Goal: Task Accomplishment & Management: Manage account settings

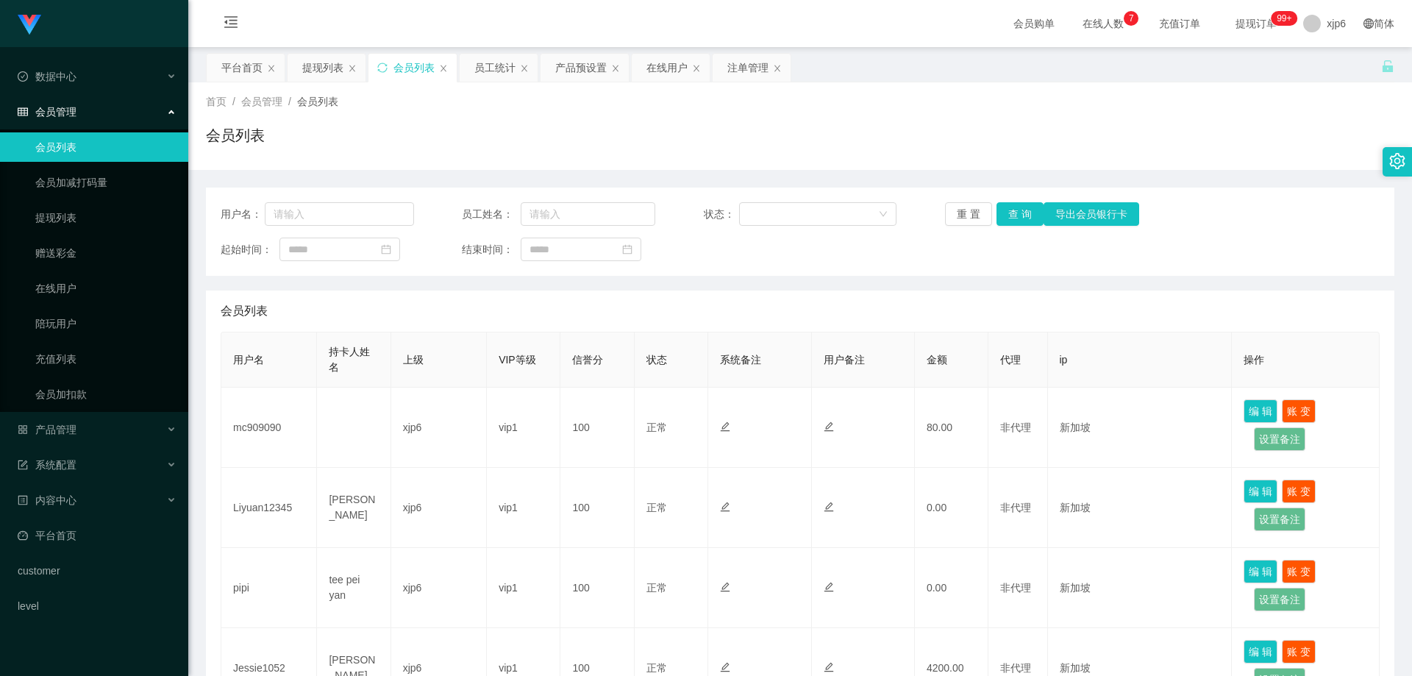
click at [254, 434] on td "mc909090" at bounding box center [269, 428] width 96 height 80
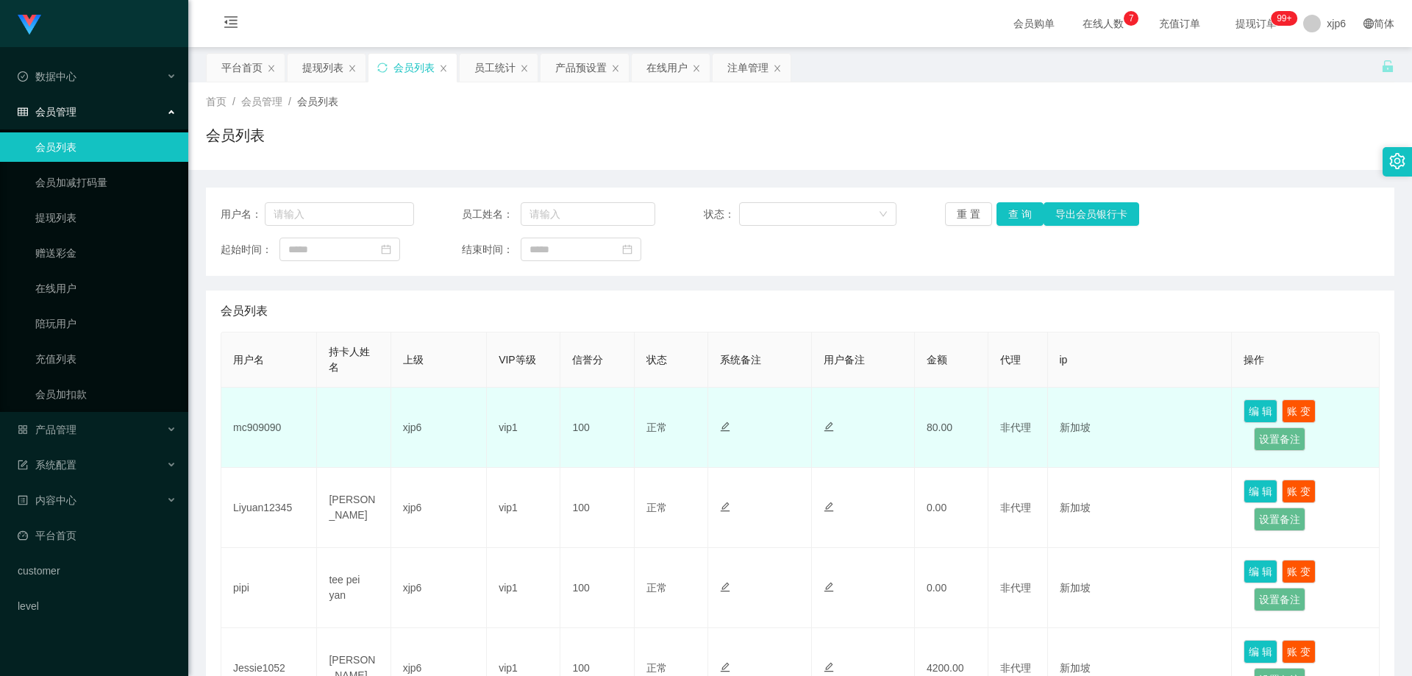
click at [258, 431] on td "mc909090" at bounding box center [269, 428] width 96 height 80
copy td "mc909090"
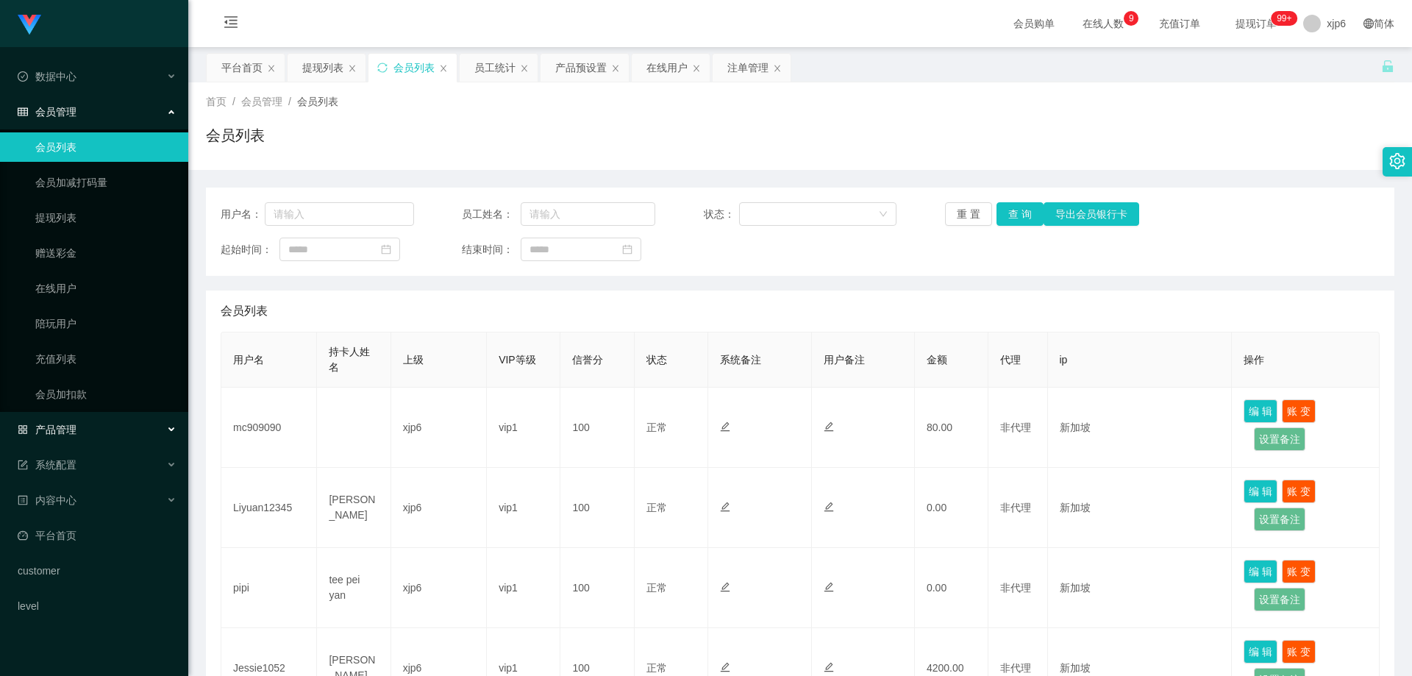
click at [68, 417] on div "产品管理" at bounding box center [94, 429] width 188 height 29
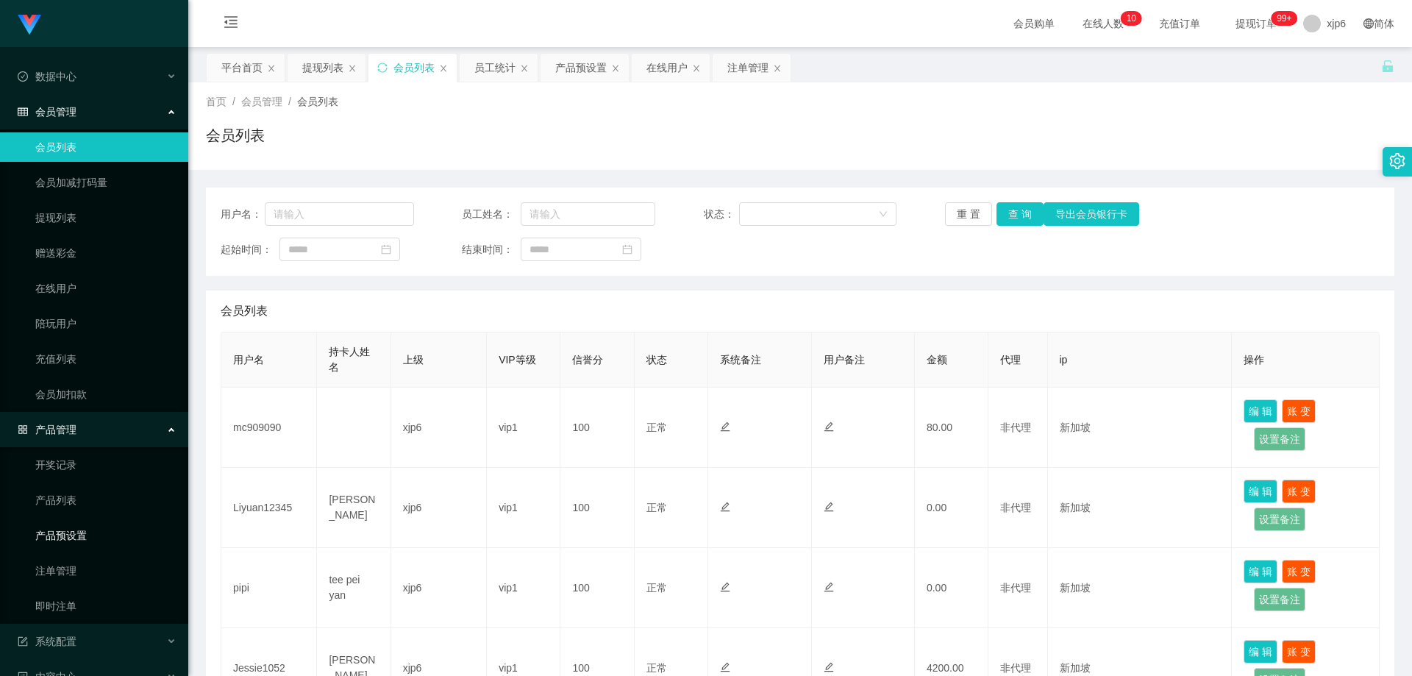
click at [79, 530] on link "产品预设置" at bounding box center [105, 535] width 141 height 29
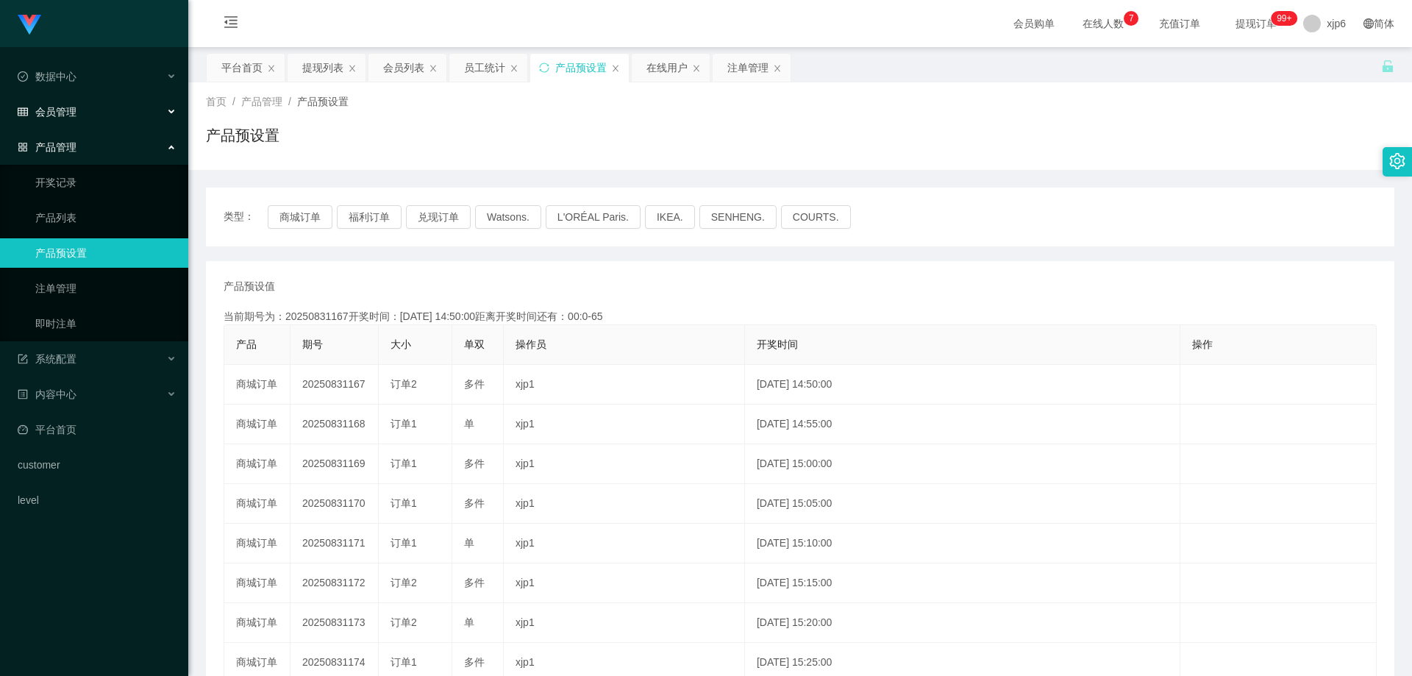
click at [85, 117] on div "会员管理" at bounding box center [94, 111] width 188 height 29
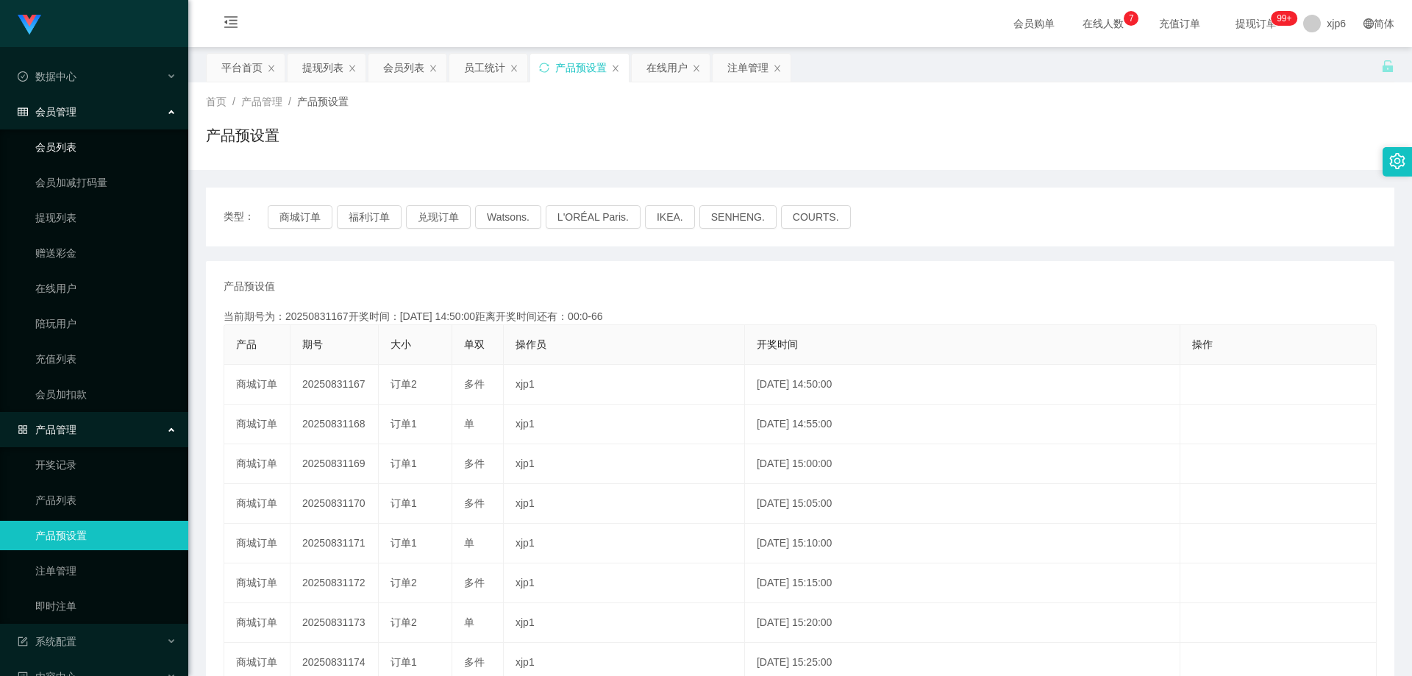
click at [87, 137] on link "会员列表" at bounding box center [105, 146] width 141 height 29
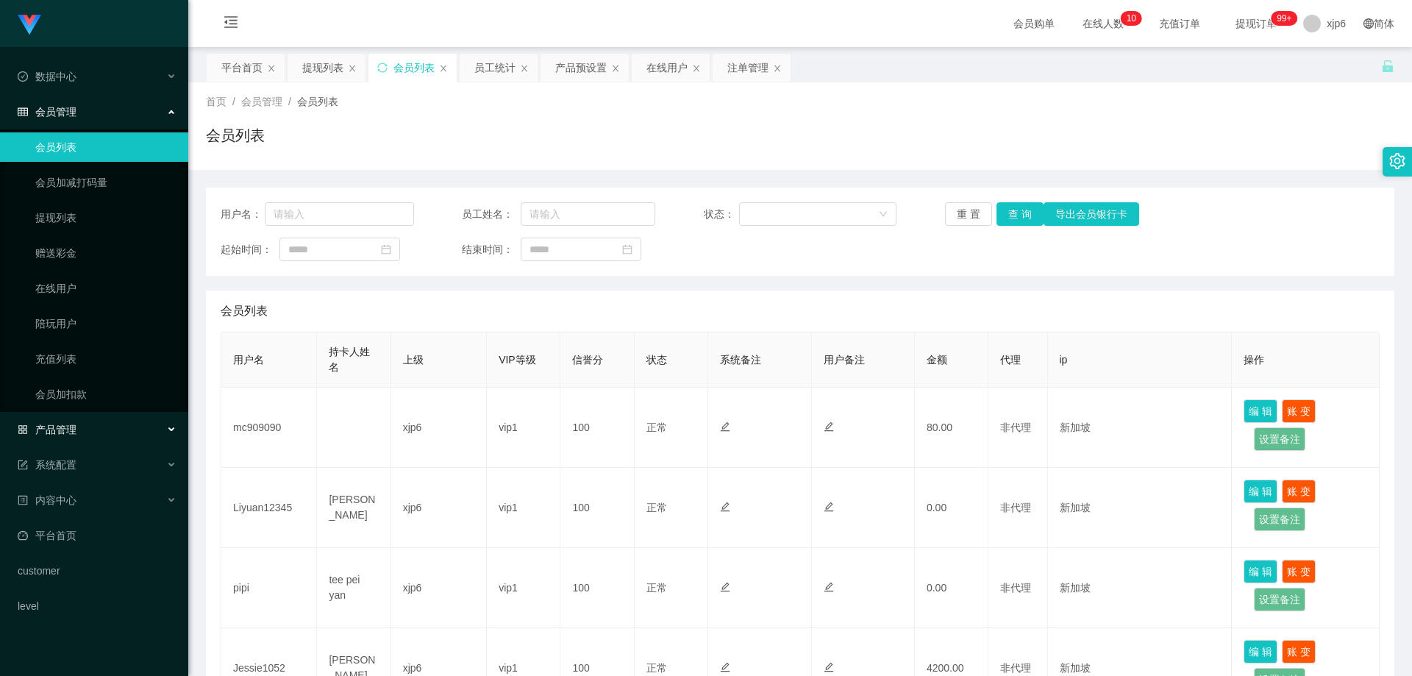
click at [81, 429] on div "产品管理" at bounding box center [94, 429] width 188 height 29
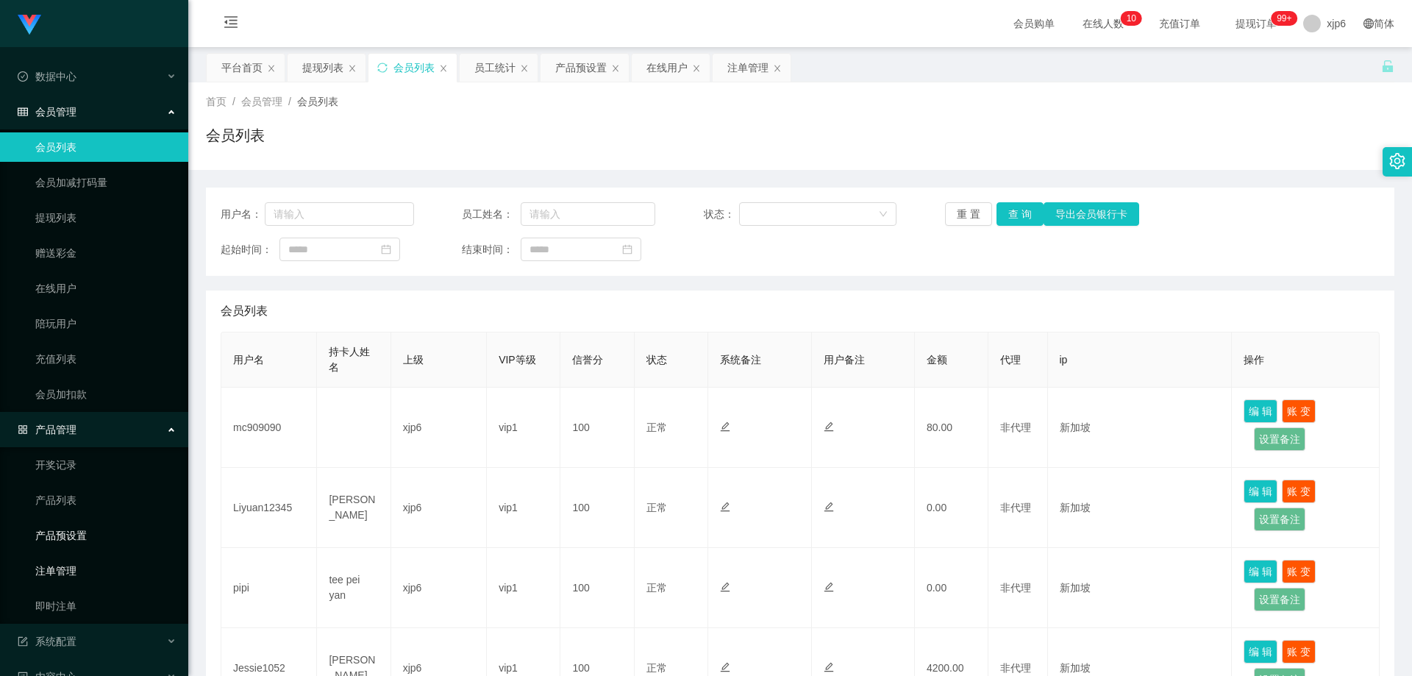
drag, startPoint x: 73, startPoint y: 569, endPoint x: 66, endPoint y: 527, distance: 43.2
click at [71, 569] on link "注单管理" at bounding box center [105, 570] width 141 height 29
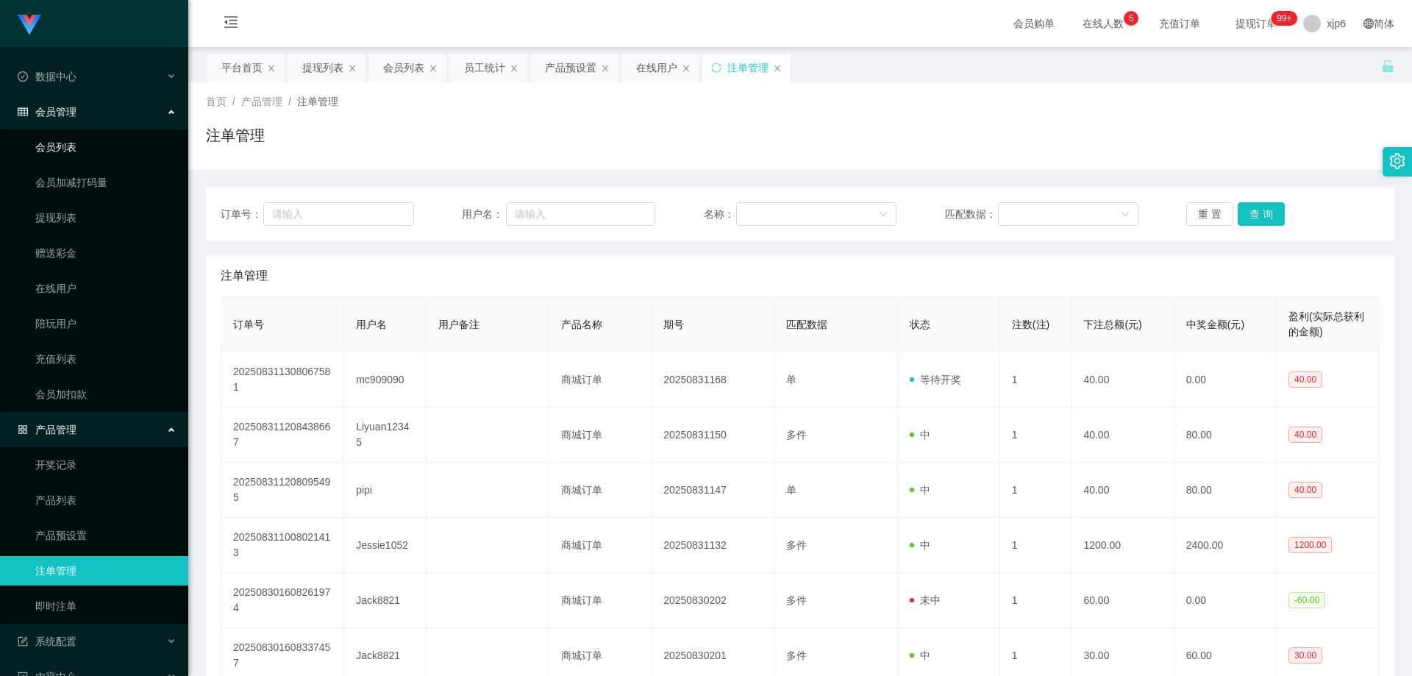
click at [77, 152] on link "会员列表" at bounding box center [105, 146] width 141 height 29
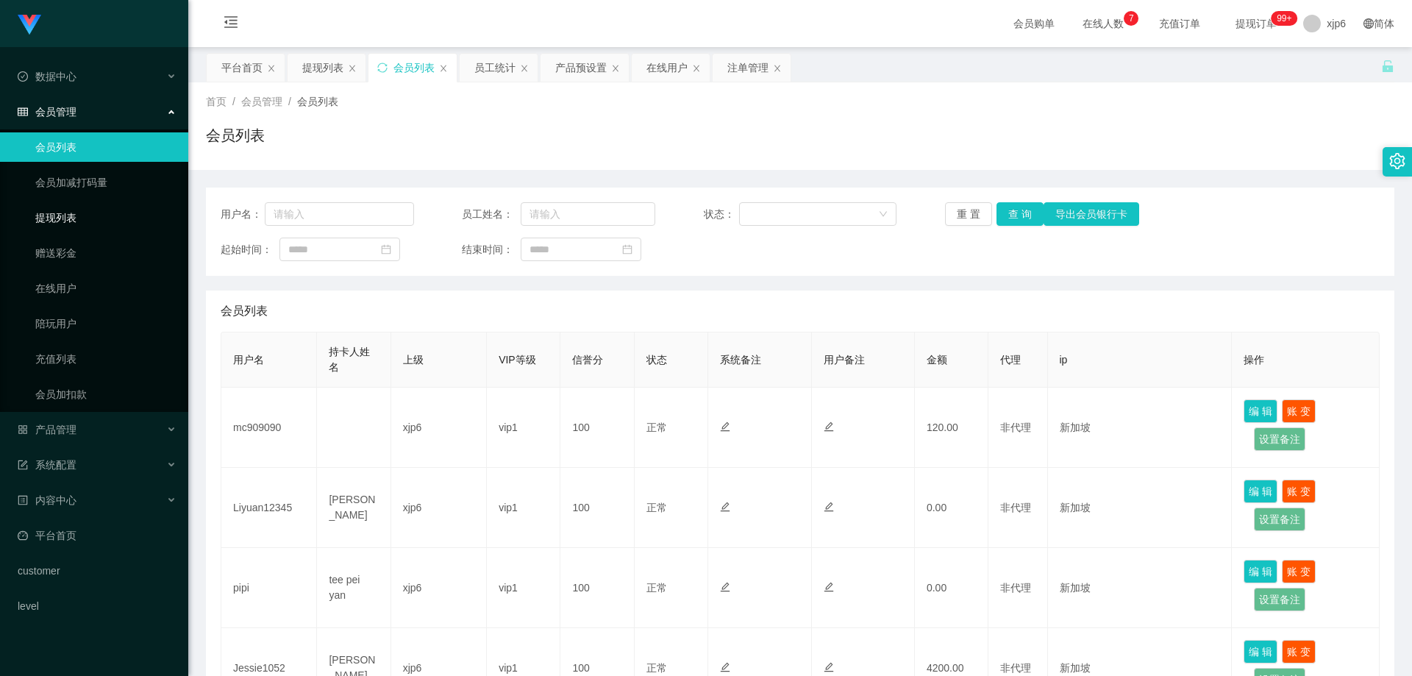
click at [96, 218] on link "提现列表" at bounding box center [105, 217] width 141 height 29
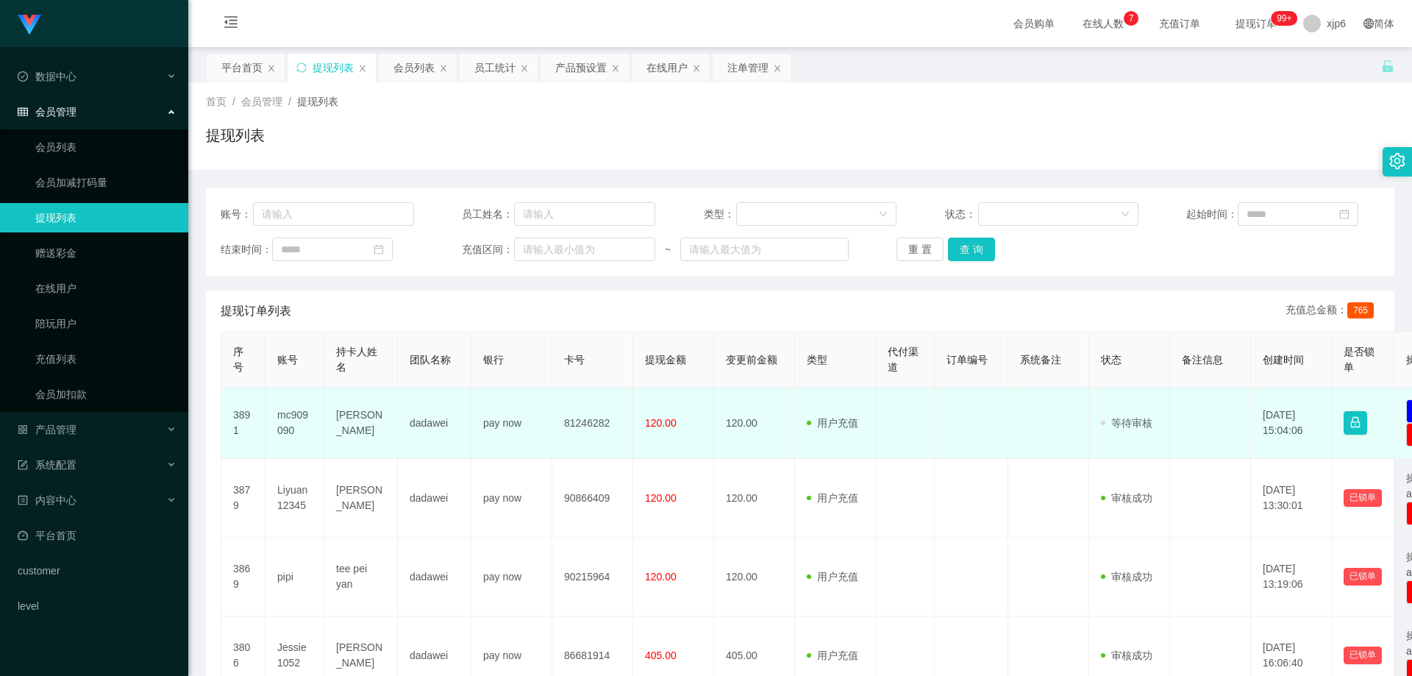
click at [290, 416] on td "mc909090" at bounding box center [295, 423] width 59 height 71
copy td "mc909090"
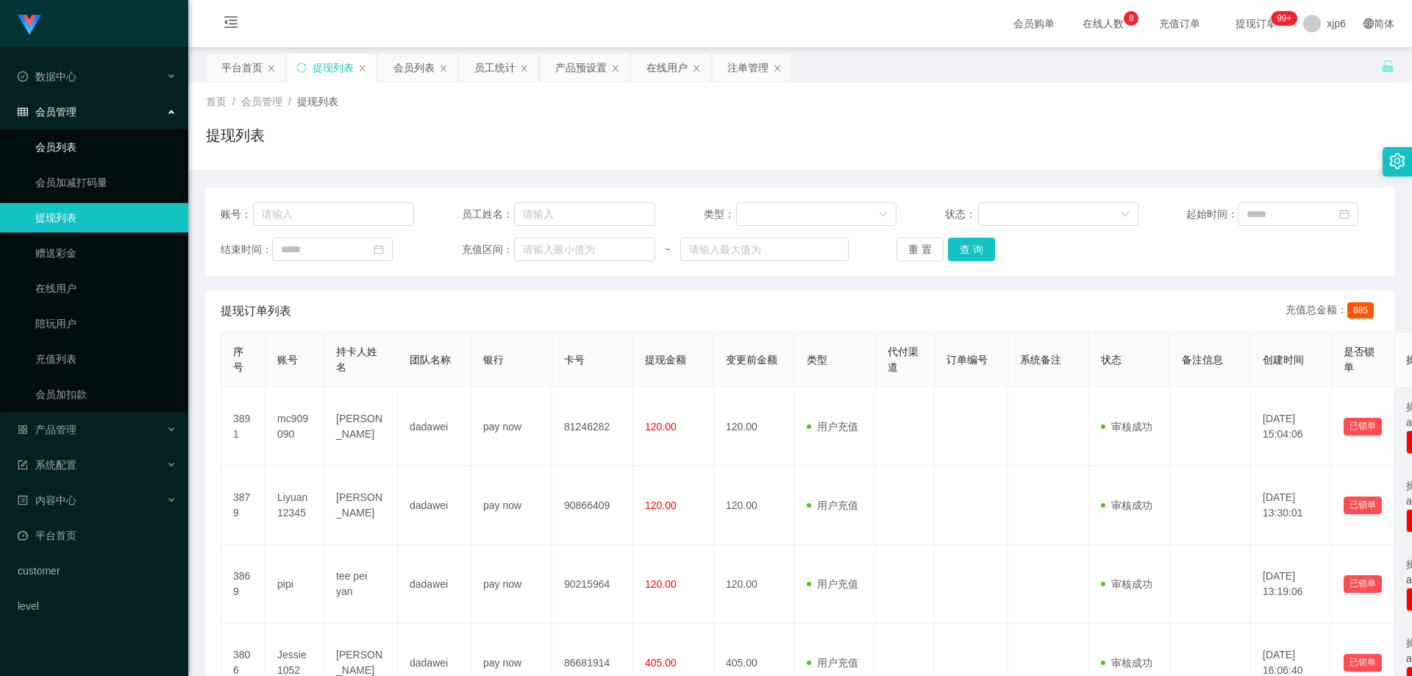
click at [85, 143] on link "会员列表" at bounding box center [105, 146] width 141 height 29
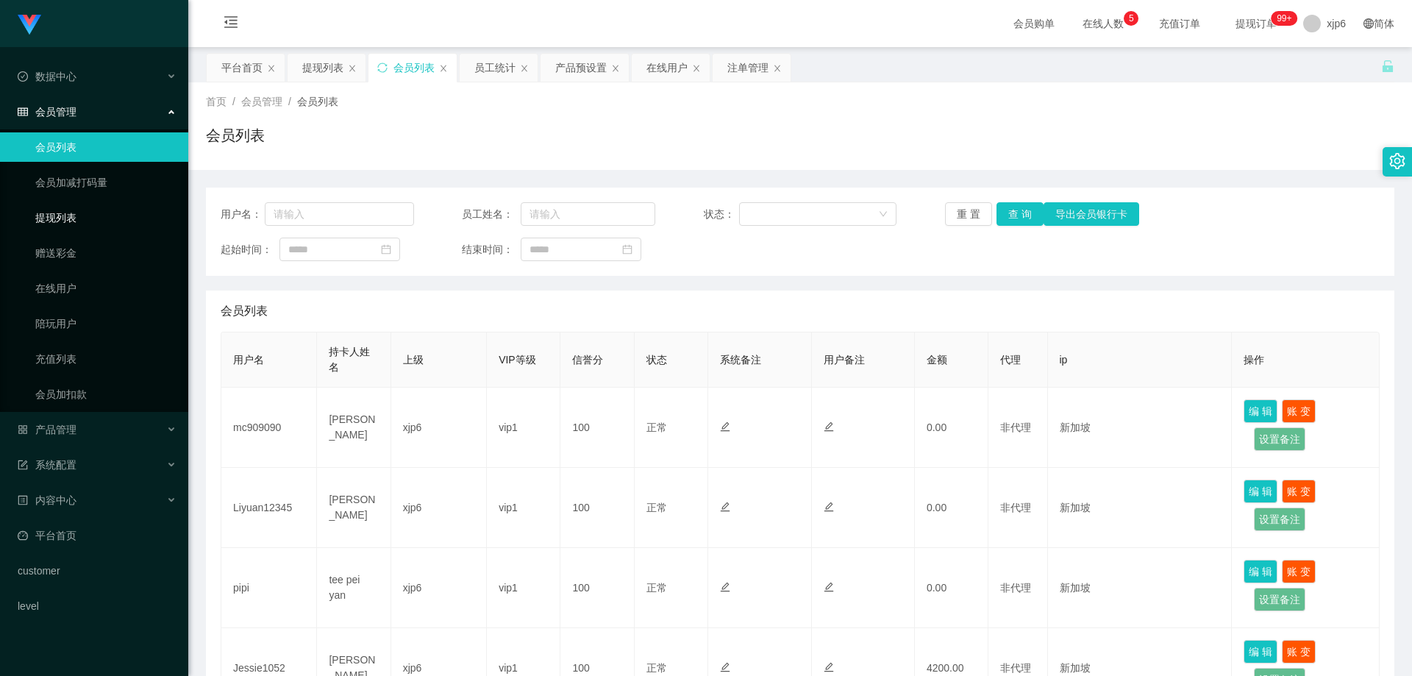
click at [62, 232] on link "提现列表" at bounding box center [105, 217] width 141 height 29
